Goal: Information Seeking & Learning: Learn about a topic

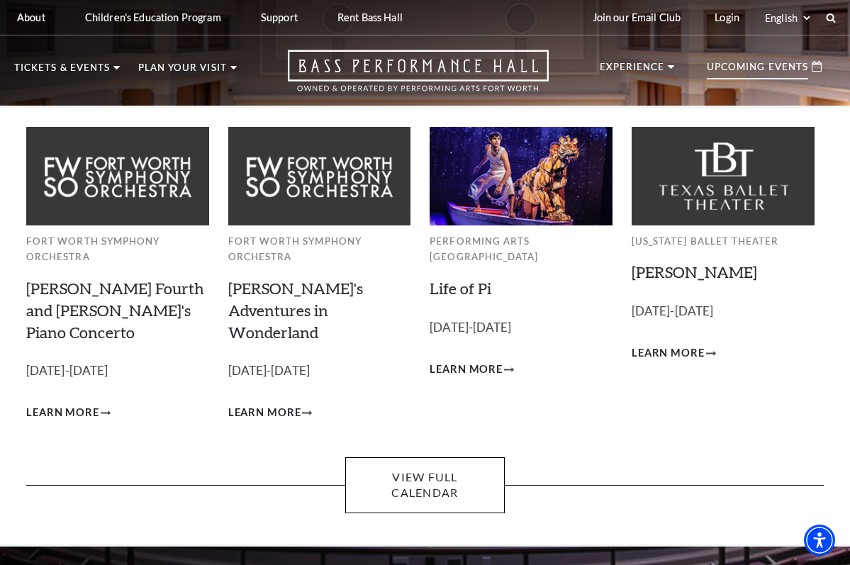
click at [775, 64] on p "Upcoming Events" at bounding box center [757, 70] width 101 height 17
click at [277, 304] on link "[PERSON_NAME]'s Adventures in Wonderland" at bounding box center [295, 310] width 135 height 63
click at [279, 404] on span "Learn More" at bounding box center [264, 413] width 73 height 18
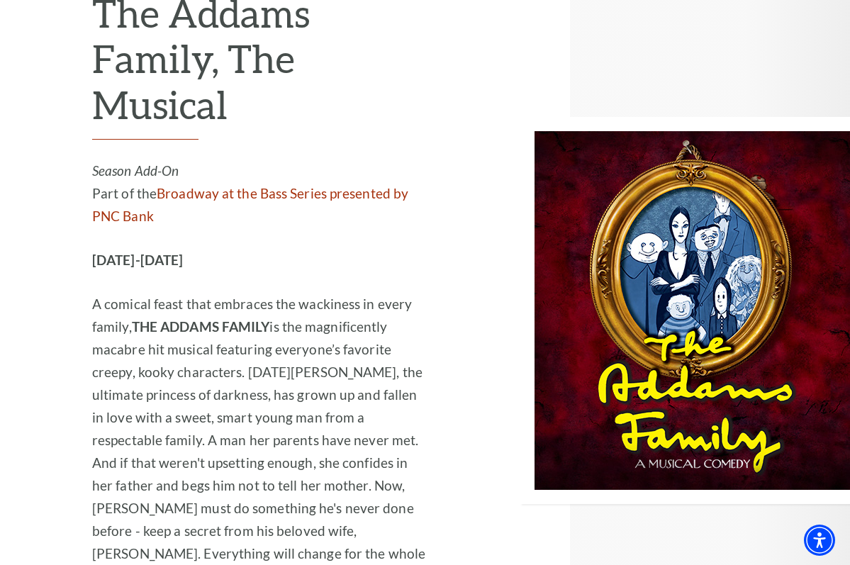
scroll to position [2912, 0]
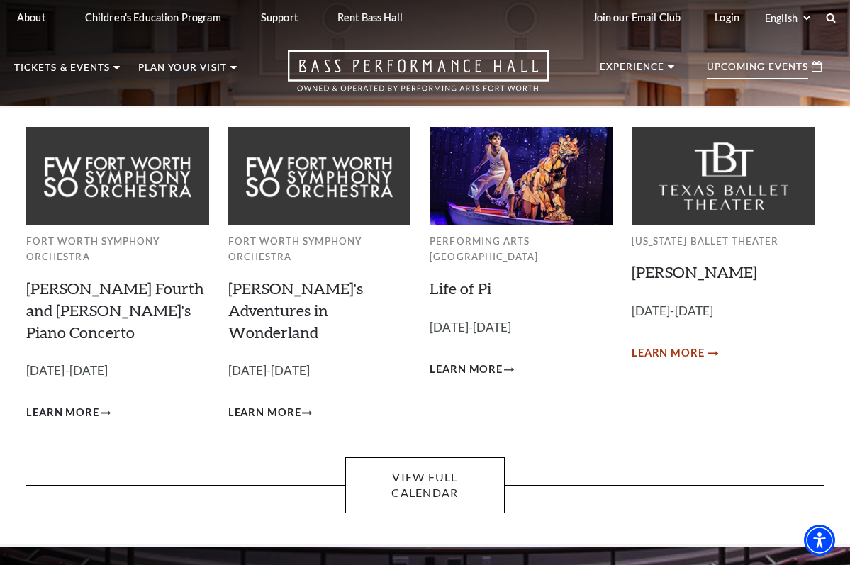
click at [667, 352] on span "Learn More" at bounding box center [668, 353] width 73 height 18
click at [663, 347] on span "Learn More" at bounding box center [668, 353] width 73 height 18
click at [269, 404] on span "Learn More" at bounding box center [264, 413] width 73 height 18
click at [666, 347] on span "Learn More" at bounding box center [668, 353] width 73 height 18
